Goal: Information Seeking & Learning: Understand process/instructions

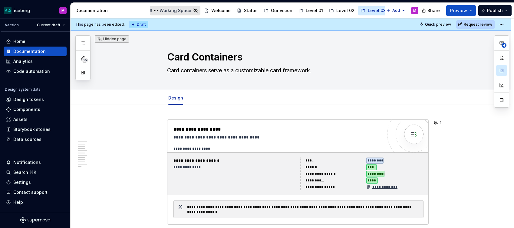
scroll to position [999, 0]
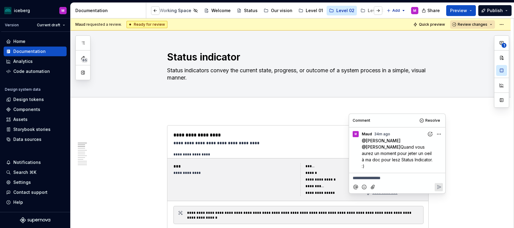
scroll to position [142, 0]
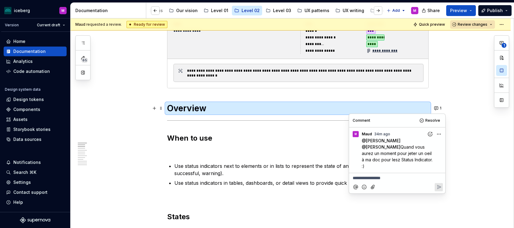
click at [291, 136] on h2 "When to use" at bounding box center [297, 138] width 261 height 10
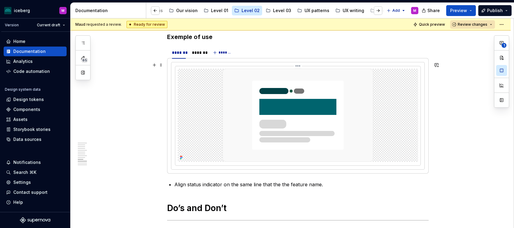
scroll to position [1009, 0]
click at [318, 111] on img at bounding box center [297, 115] width 151 height 93
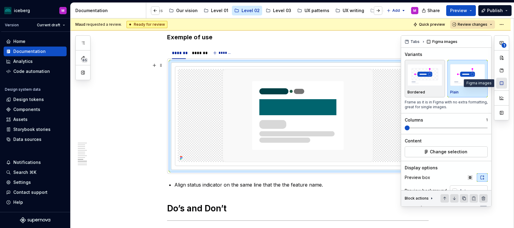
click at [501, 81] on button "button" at bounding box center [501, 83] width 11 height 11
click at [438, 151] on span "Change selection" at bounding box center [449, 152] width 38 height 6
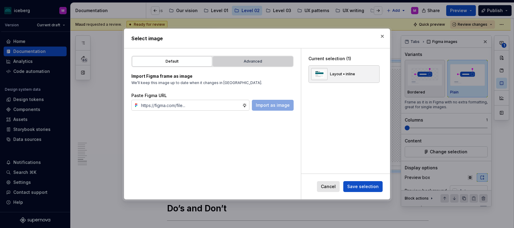
click at [234, 62] on div "Advanced" at bounding box center [253, 61] width 76 height 6
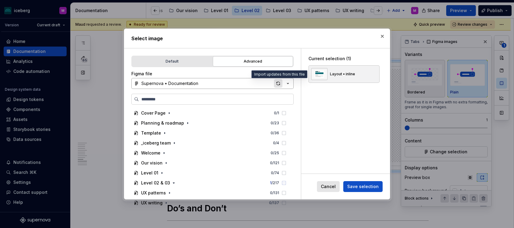
click at [278, 84] on div "button" at bounding box center [278, 83] width 8 height 8
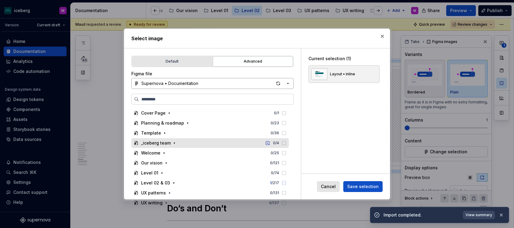
scroll to position [22, 0]
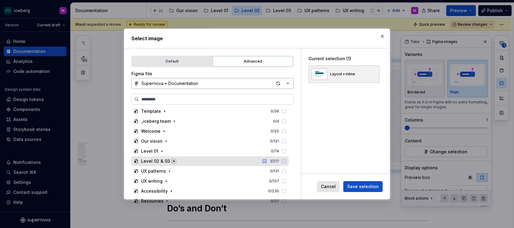
click at [172, 160] on icon "button" at bounding box center [173, 161] width 5 height 5
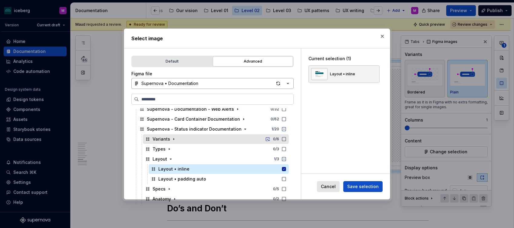
scroll to position [123, 0]
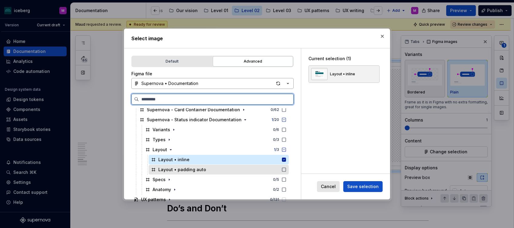
drag, startPoint x: 185, startPoint y: 172, endPoint x: 185, endPoint y: 167, distance: 4.9
click at [185, 172] on div "Layout • padding auto" at bounding box center [182, 170] width 48 height 6
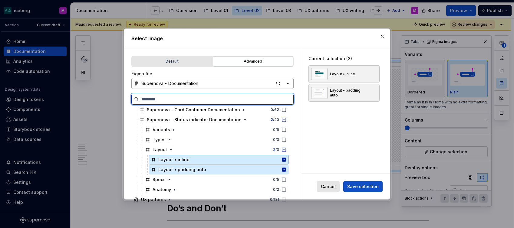
click at [229, 161] on div "Layout • inline" at bounding box center [219, 160] width 140 height 10
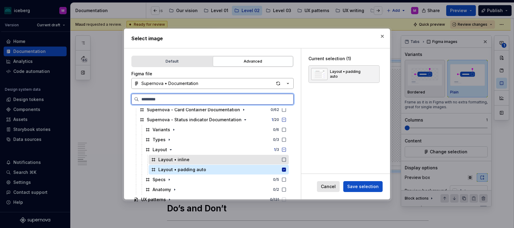
click at [286, 160] on icon at bounding box center [283, 159] width 5 height 5
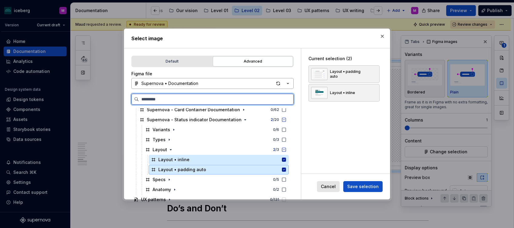
click at [286, 168] on icon at bounding box center [284, 170] width 4 height 4
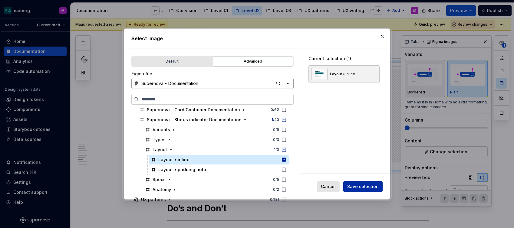
click at [362, 186] on span "Save selection" at bounding box center [362, 187] width 31 height 6
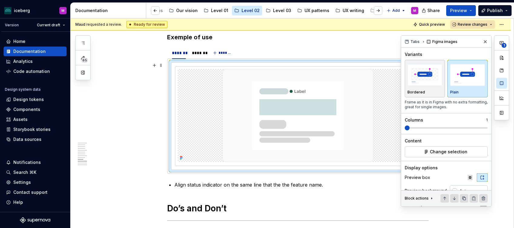
click at [277, 114] on img at bounding box center [297, 115] width 151 height 93
click at [484, 43] on button "button" at bounding box center [485, 42] width 8 height 8
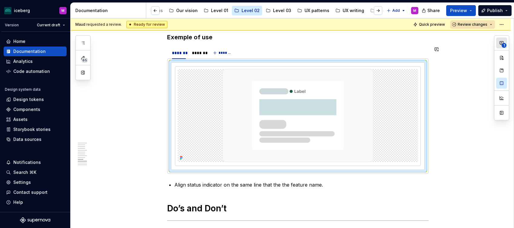
click at [496, 44] on button "1" at bounding box center [501, 43] width 11 height 11
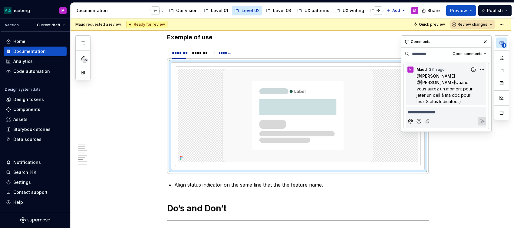
click at [496, 44] on button "1" at bounding box center [501, 43] width 11 height 11
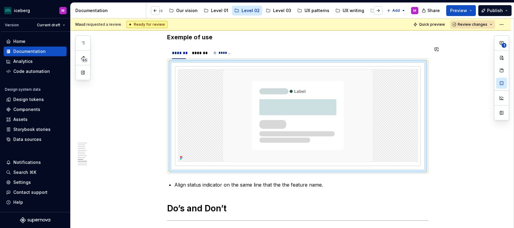
type textarea "*"
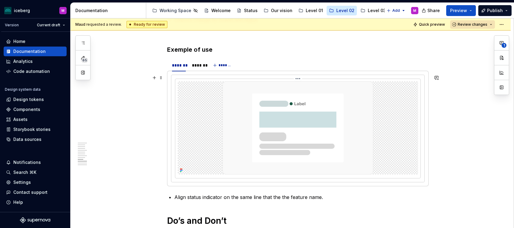
scroll to position [998, 0]
click at [198, 64] on div "*******" at bounding box center [197, 65] width 11 height 6
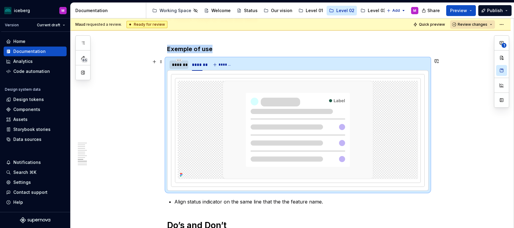
click at [177, 65] on div "*******" at bounding box center [179, 65] width 14 height 6
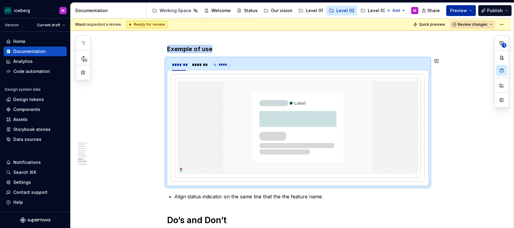
click at [466, 14] on button "Preview" at bounding box center [461, 10] width 30 height 11
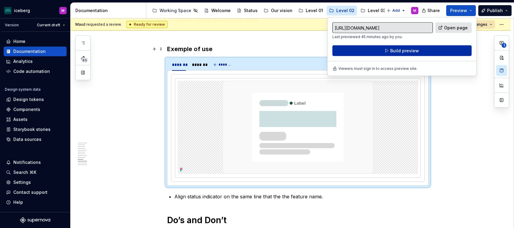
click at [440, 51] on button "Build preview" at bounding box center [401, 50] width 139 height 11
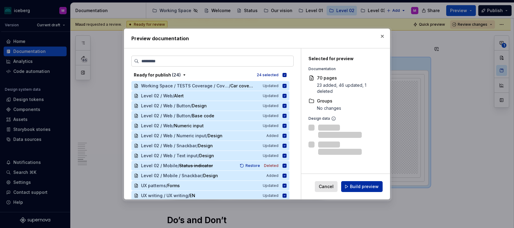
click at [355, 186] on span "Build preview" at bounding box center [364, 187] width 29 height 6
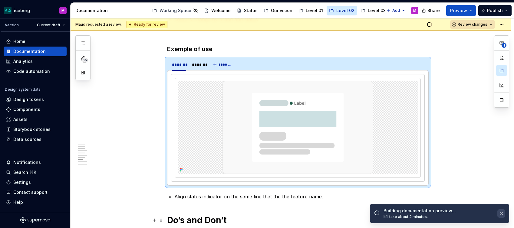
click at [500, 218] on button "button" at bounding box center [501, 213] width 8 height 8
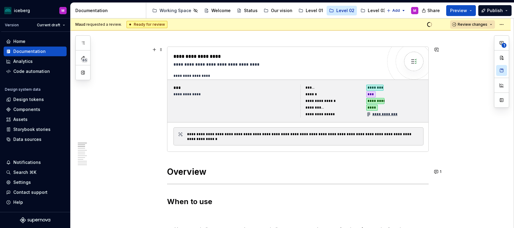
scroll to position [0, 0]
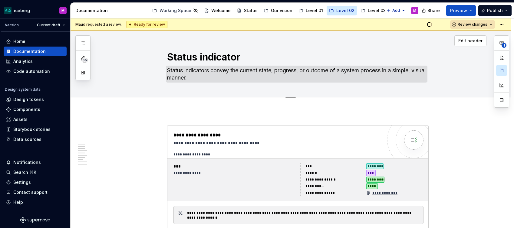
type textarea "*"
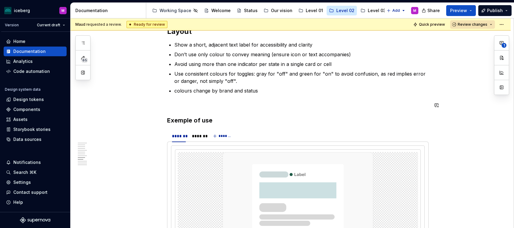
scroll to position [1001, 0]
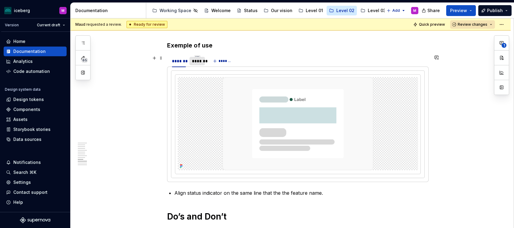
click at [198, 62] on div "*******" at bounding box center [197, 61] width 11 height 6
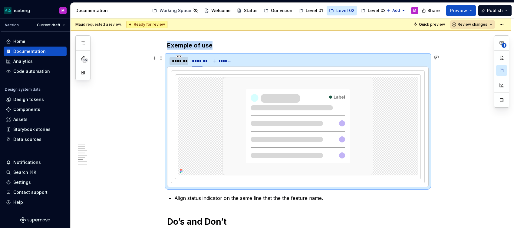
click at [186, 62] on div "*******" at bounding box center [179, 61] width 14 height 6
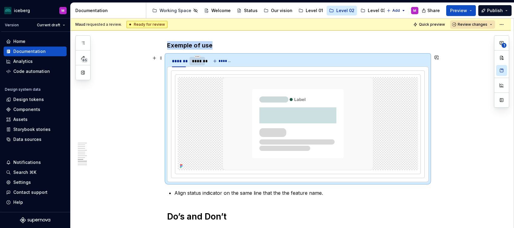
click at [199, 63] on div "*******" at bounding box center [197, 61] width 11 height 6
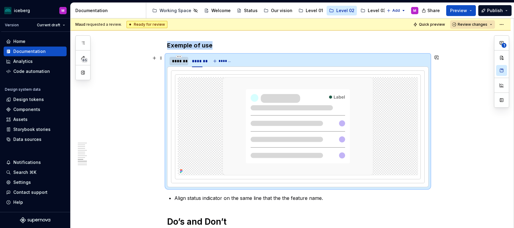
click at [182, 61] on div "*******" at bounding box center [179, 61] width 14 height 6
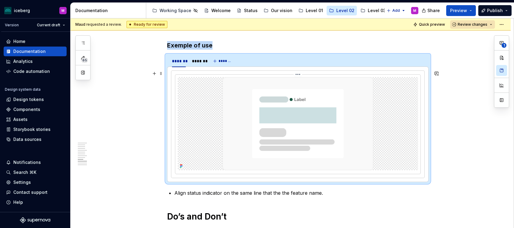
scroll to position [1001, 0]
click at [275, 135] on img at bounding box center [297, 123] width 151 height 93
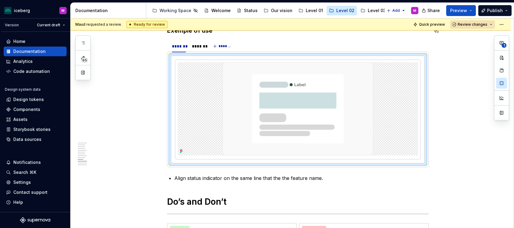
scroll to position [1017, 0]
type textarea "*"
